Goal: Task Accomplishment & Management: Manage account settings

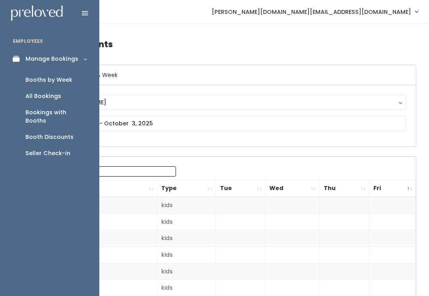
click at [56, 83] on div "Booths by Week" at bounding box center [48, 80] width 47 height 8
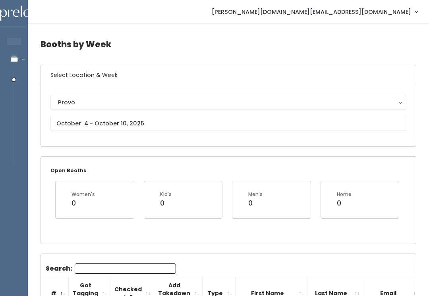
click at [166, 103] on div "Provo" at bounding box center [228, 102] width 341 height 9
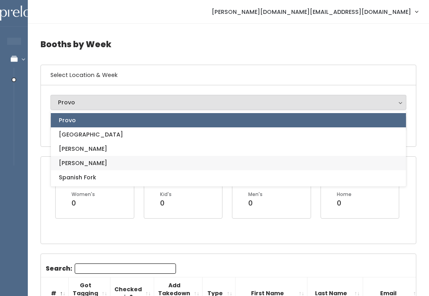
click at [92, 164] on link "[PERSON_NAME]" at bounding box center [228, 163] width 355 height 14
select select "3"
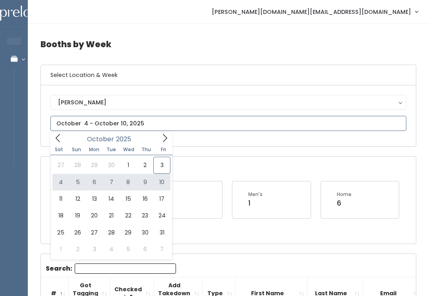
type input "October 4 to October 10"
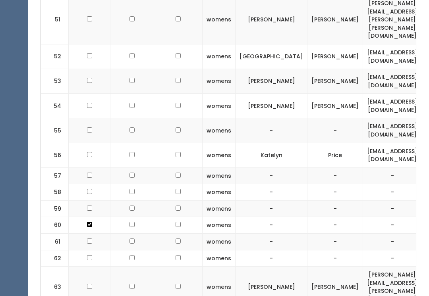
scroll to position [1436, 0]
